Goal: Information Seeking & Learning: Learn about a topic

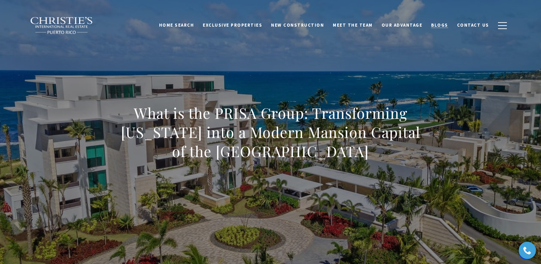
click at [441, 24] on span "Blogs" at bounding box center [439, 25] width 17 height 6
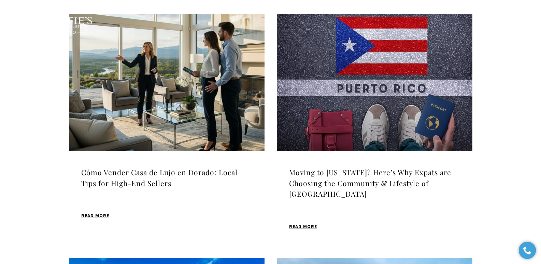
scroll to position [244, 0]
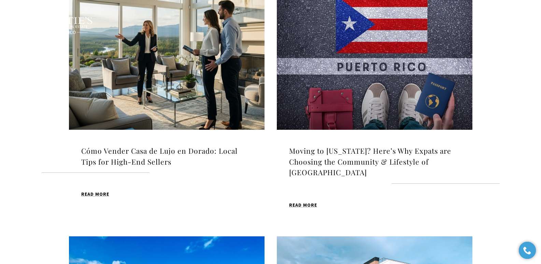
click at [210, 74] on img at bounding box center [167, 60] width 196 height 137
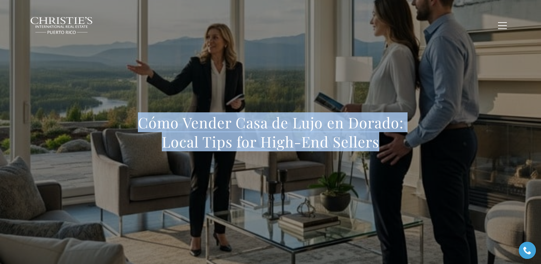
drag, startPoint x: 127, startPoint y: 112, endPoint x: 409, endPoint y: 143, distance: 283.0
click at [409, 143] on div "Cómo Vender Casa de Lujo en Dorado: Local Tips for High-End Sellers" at bounding box center [271, 136] width 478 height 205
copy h1 "Cómo Vender Casa de Lujo en Dorado: Local Tips for High-End Sellers"
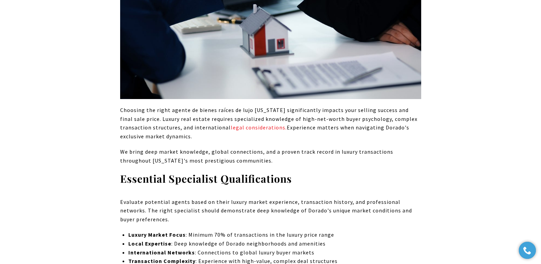
scroll to position [3001, 0]
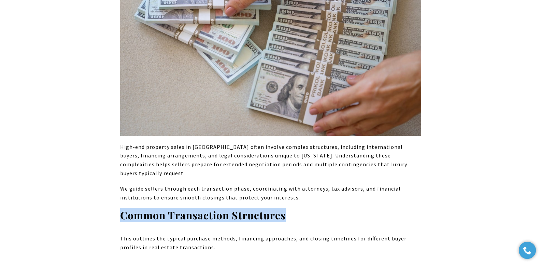
drag, startPoint x: 123, startPoint y: 193, endPoint x: 288, endPoint y: 190, distance: 165.2
click at [288, 209] on h3 "Common Transaction Structures" at bounding box center [270, 215] width 301 height 13
copy strong "Common Transaction Structures"
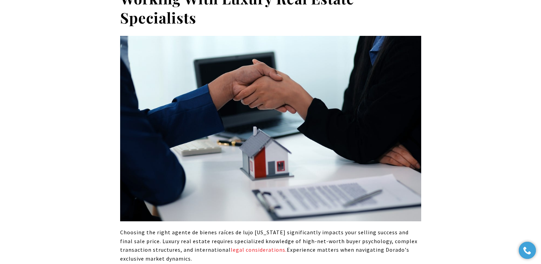
scroll to position [2309, 0]
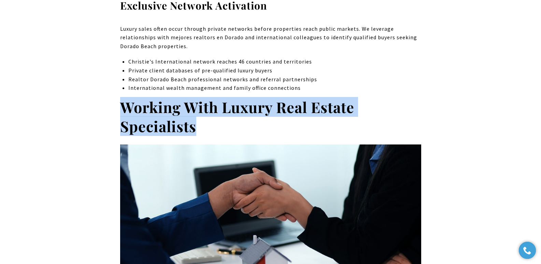
drag, startPoint x: 122, startPoint y: 89, endPoint x: 201, endPoint y: 105, distance: 81.5
click at [201, 105] on h2 "Working With Luxury Real Estate Specialists" at bounding box center [270, 117] width 301 height 38
copy strong "Working With Luxury Real Estate Specialists"
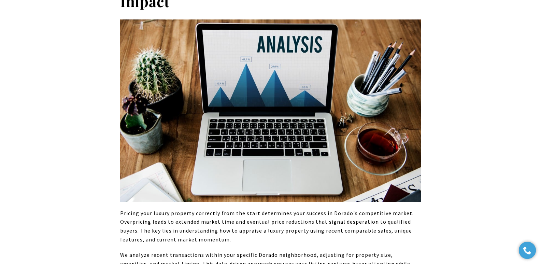
scroll to position [1154, 0]
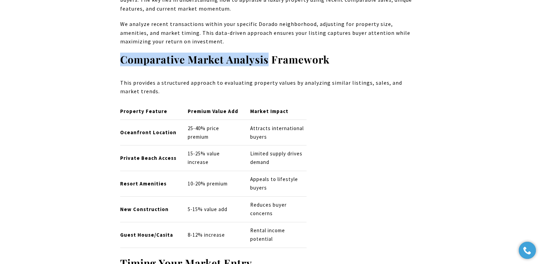
drag, startPoint x: 122, startPoint y: 62, endPoint x: 267, endPoint y: 59, distance: 144.4
click at [267, 59] on strong "Comparative Market Analysis Framework" at bounding box center [225, 60] width 210 height 14
copy strong "Comparative Market Analysis"
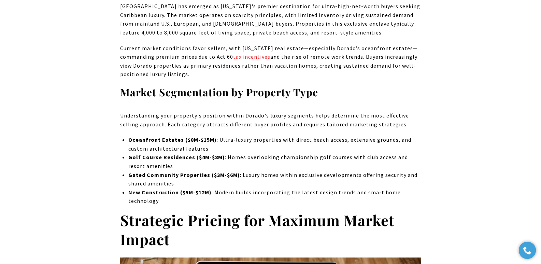
scroll to position [693, 0]
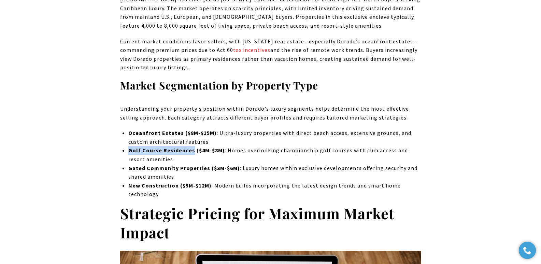
drag, startPoint x: 129, startPoint y: 151, endPoint x: 191, endPoint y: 151, distance: 61.8
click at [191, 151] on strong "Golf Course Residences ($4M-$8M)" at bounding box center [176, 150] width 97 height 7
copy strong "Golf Course Residences"
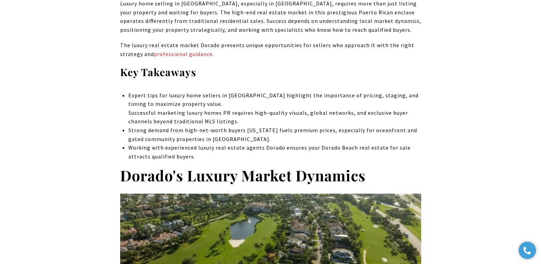
scroll to position [0, 0]
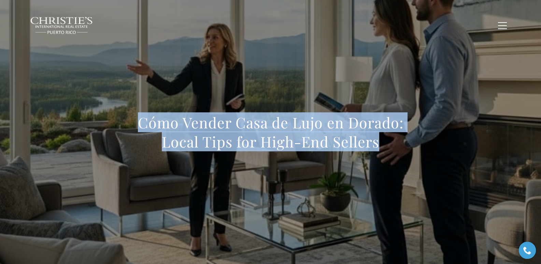
drag, startPoint x: 139, startPoint y: 119, endPoint x: 391, endPoint y: 149, distance: 254.4
click at [391, 149] on h1 "Cómo Vender Casa de Lujo en Dorado: Local Tips for High-End Sellers" at bounding box center [270, 132] width 301 height 38
copy h1 "Cómo Vender Casa de Lujo en Dorado: Local Tips for High-End Sellers"
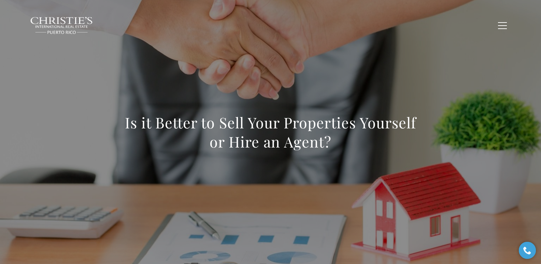
click at [232, 140] on h1 "Is it Better to Sell Your Properties Yourself or Hire an Agent?" at bounding box center [270, 132] width 301 height 38
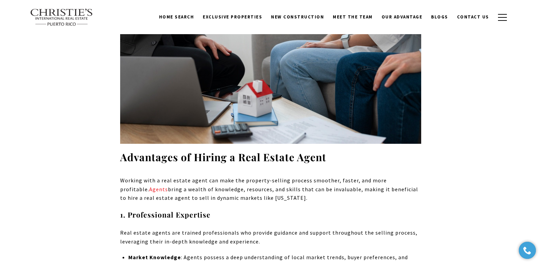
scroll to position [3088, 0]
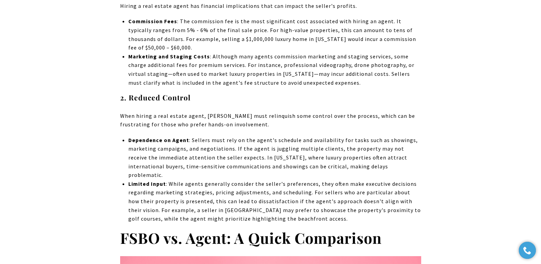
click at [233, 112] on p "When hiring a real estate agent, sellers must relinquish some control over the …" at bounding box center [270, 120] width 301 height 17
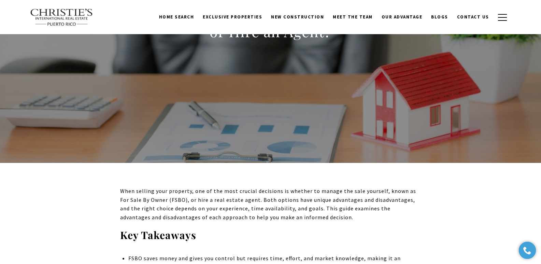
scroll to position [0, 0]
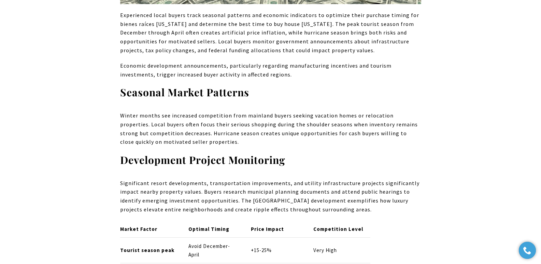
scroll to position [2481, 0]
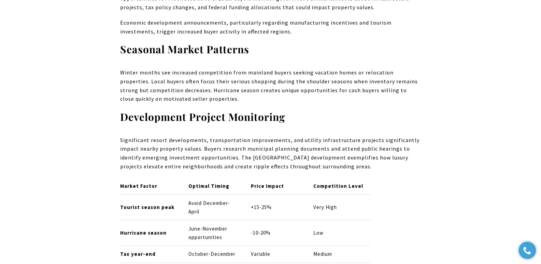
click at [231, 68] on p "Winter months see increased competition from mainland buyers seeking vacation h…" at bounding box center [270, 85] width 301 height 35
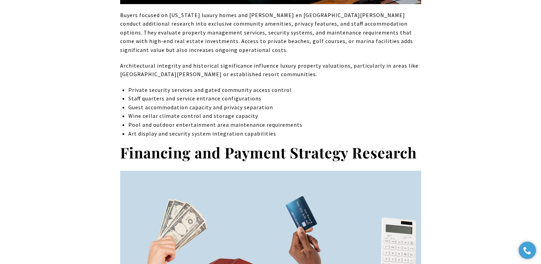
scroll to position [3455, 0]
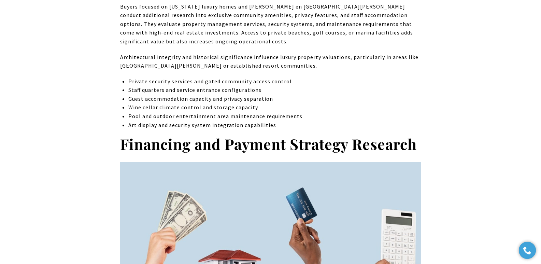
click at [239, 77] on p "Private security services and gated community access control" at bounding box center [274, 81] width 293 height 9
click at [214, 77] on p "Private security services and gated community access control" at bounding box center [274, 81] width 293 height 9
drag, startPoint x: 129, startPoint y: 91, endPoint x: 157, endPoint y: 90, distance: 27.3
click at [157, 103] on p "Wine cellar climate control and storage capacity" at bounding box center [274, 107] width 293 height 9
copy p "Wine cellar"
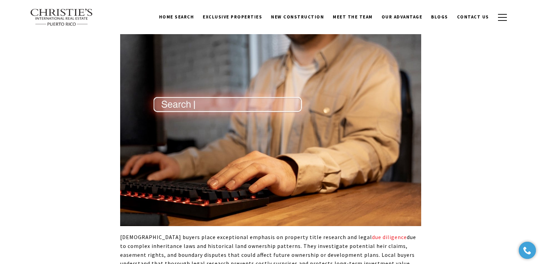
scroll to position [2763, 0]
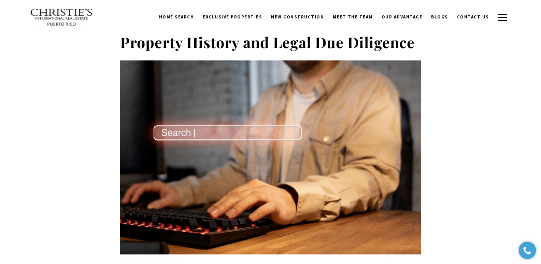
click at [461, 103] on div "Puerto Rican buyers approach real estate investment with unique considerations …" at bounding box center [271, 173] width 478 height 5279
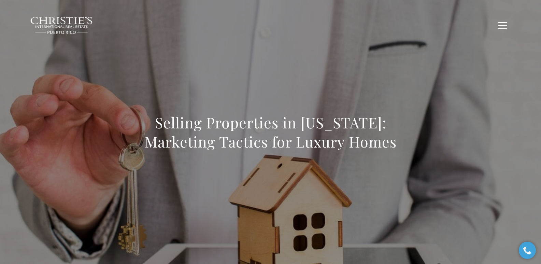
click at [191, 120] on h1 "Selling Properties in [US_STATE]: Marketing Tactics for Luxury Homes" at bounding box center [270, 132] width 301 height 38
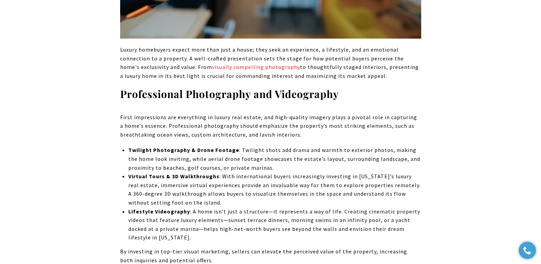
scroll to position [669, 0]
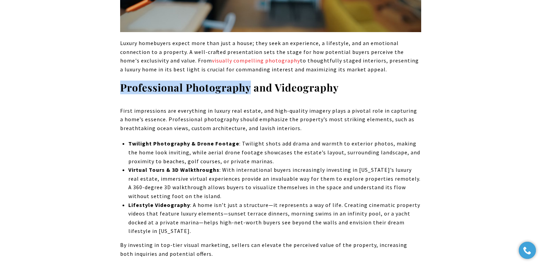
drag, startPoint x: 121, startPoint y: 87, endPoint x: 251, endPoint y: 89, distance: 129.7
click at [251, 89] on strong "Professional Photography and Videography" at bounding box center [229, 88] width 219 height 14
copy strong "Professional Photography"
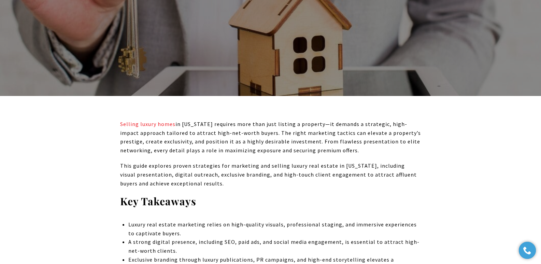
scroll to position [0, 0]
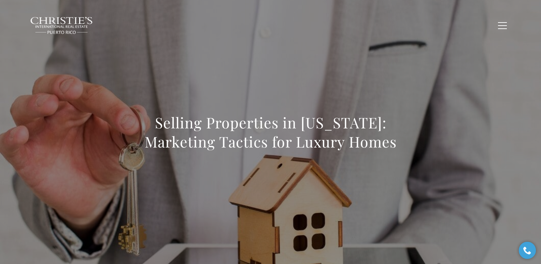
drag, startPoint x: 158, startPoint y: 120, endPoint x: 406, endPoint y: 140, distance: 248.6
click at [406, 140] on h1 "Selling Properties in [US_STATE]: Marketing Tactics for Luxury Homes" at bounding box center [270, 132] width 301 height 38
copy h1 "Selling Properties in Puerto Rico: Marketing Tactics for Luxury Homes"
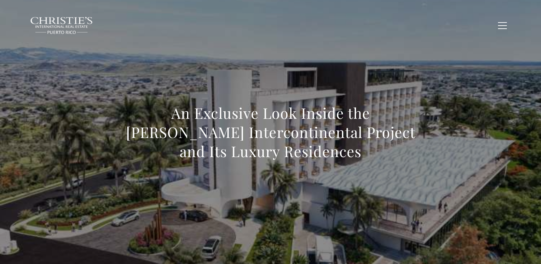
click at [239, 93] on div "An Exclusive Look Inside the Ponce Intercontinental Project and Its Luxury Resi…" at bounding box center [271, 136] width 478 height 205
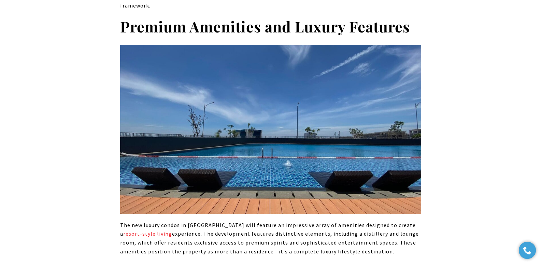
scroll to position [930, 0]
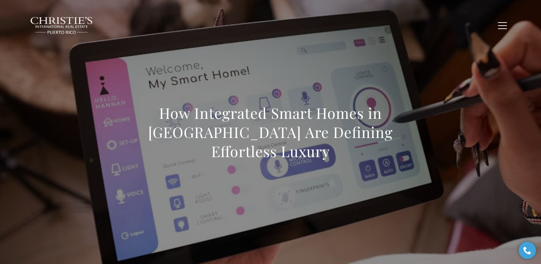
click at [274, 76] on div "How Integrated Smart Homes in Dorado Beach Are Defining Effortless Luxury" at bounding box center [271, 136] width 478 height 205
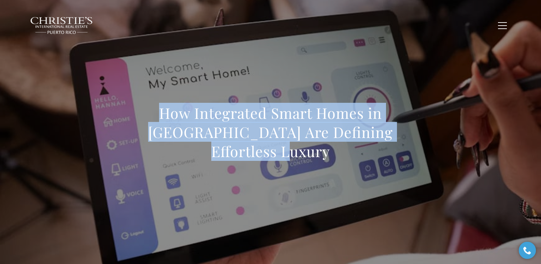
drag, startPoint x: 133, startPoint y: 123, endPoint x: 412, endPoint y: 163, distance: 281.0
click at [412, 163] on div "How Integrated Smart Homes in Dorado Beach Are Defining Effortless Luxury" at bounding box center [271, 136] width 478 height 205
copy h1 "How Integrated Smart Homes in Dorado Beach Are Defining Effortless Luxury"
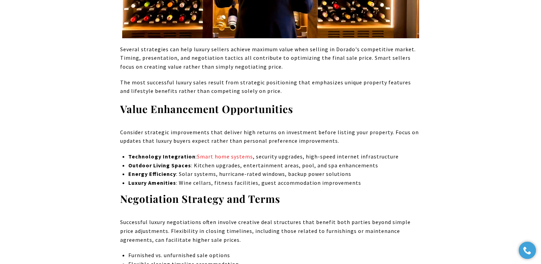
scroll to position [3704, 0]
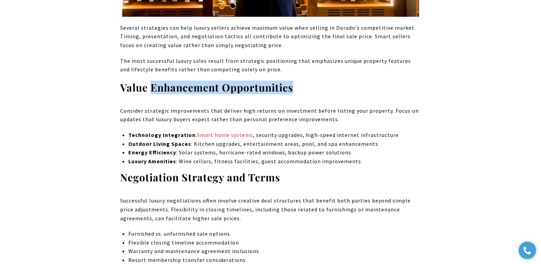
drag, startPoint x: 151, startPoint y: 62, endPoint x: 306, endPoint y: 67, distance: 155.4
click at [306, 81] on h3 "Value Enhancement Opportunities" at bounding box center [270, 87] width 301 height 13
copy strong "Enhancement Opportunities"
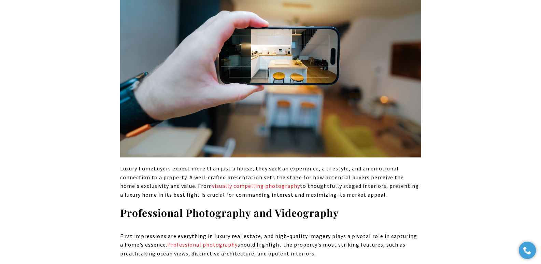
scroll to position [557, 0]
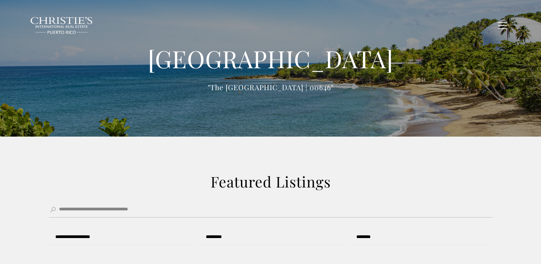
type input "**********"
type input "*********"
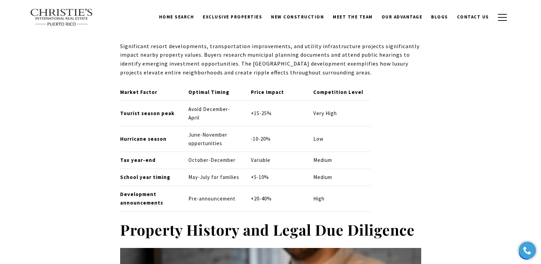
scroll to position [3413, 0]
